Goal: Go to known website: Access a specific website the user already knows

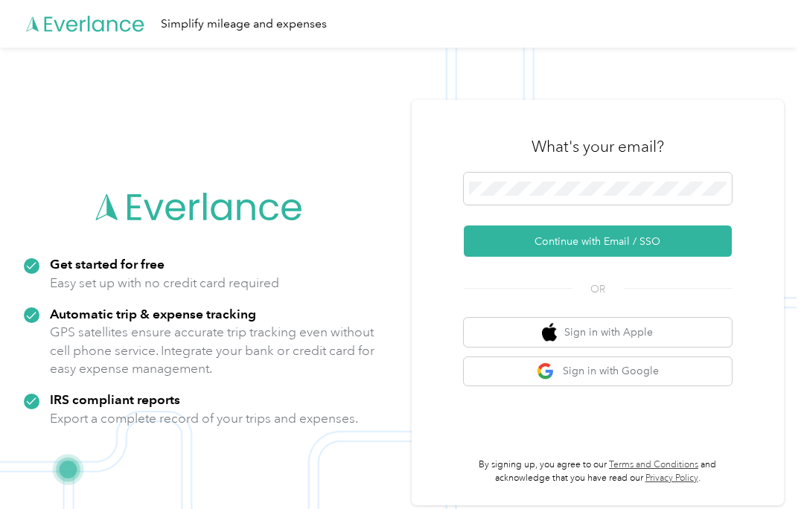
click at [648, 230] on button "Continue with Email / SSO" at bounding box center [598, 240] width 268 height 31
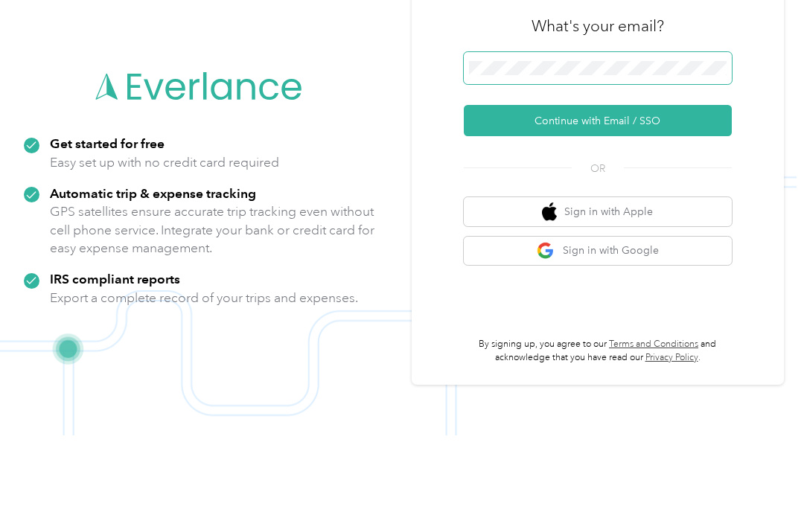
scroll to position [48, 0]
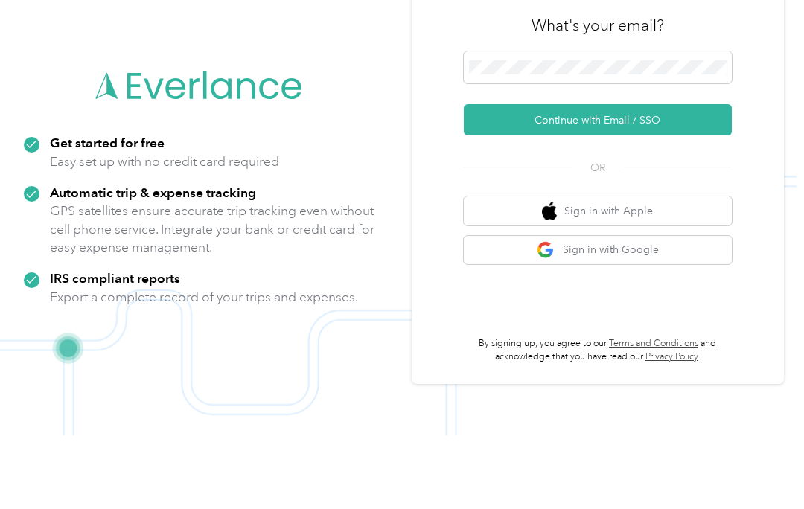
click at [650, 178] on button "Continue with Email / SSO" at bounding box center [598, 193] width 268 height 31
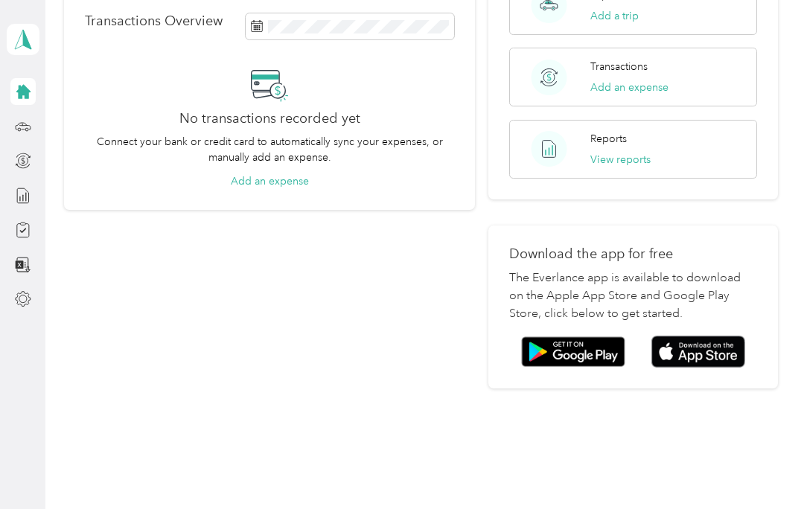
scroll to position [287, 0]
click at [702, 336] on img at bounding box center [698, 352] width 94 height 32
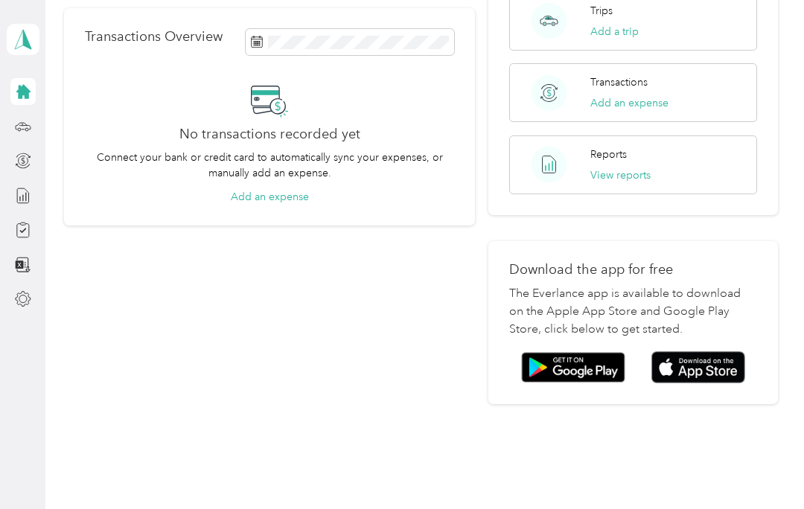
scroll to position [141, 0]
